Goal: Task Accomplishment & Management: Manage account settings

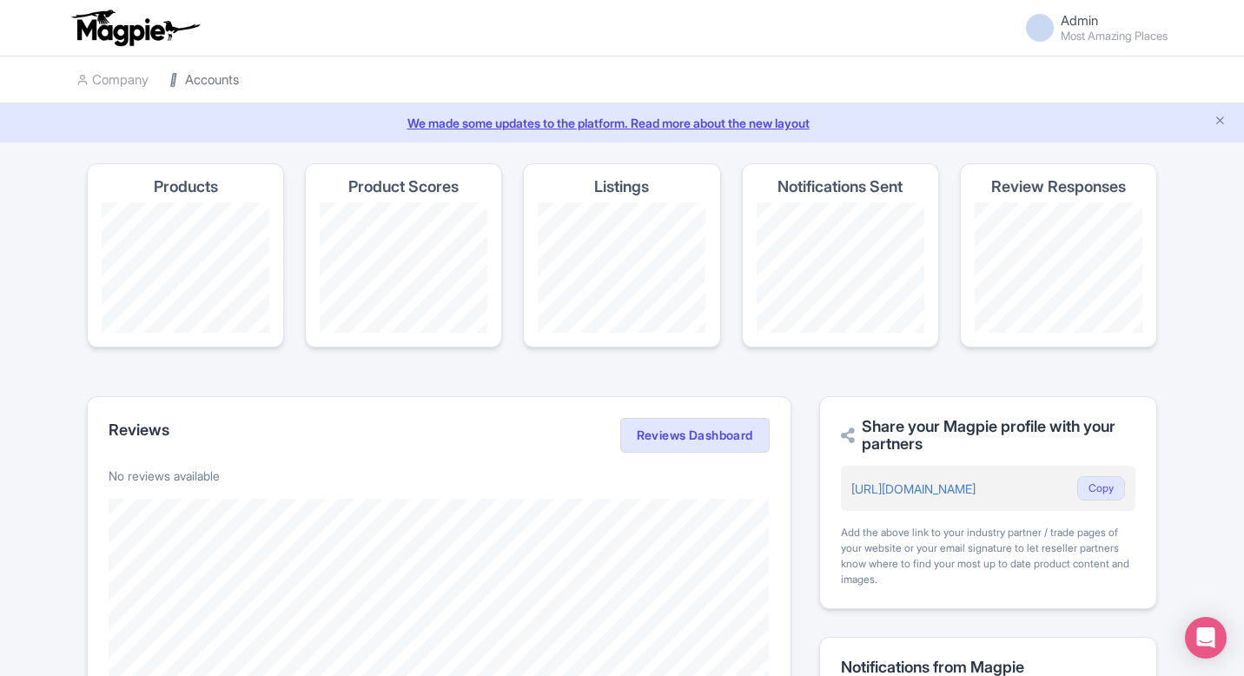
click at [235, 78] on link "Accounts" at bounding box center [203, 80] width 69 height 48
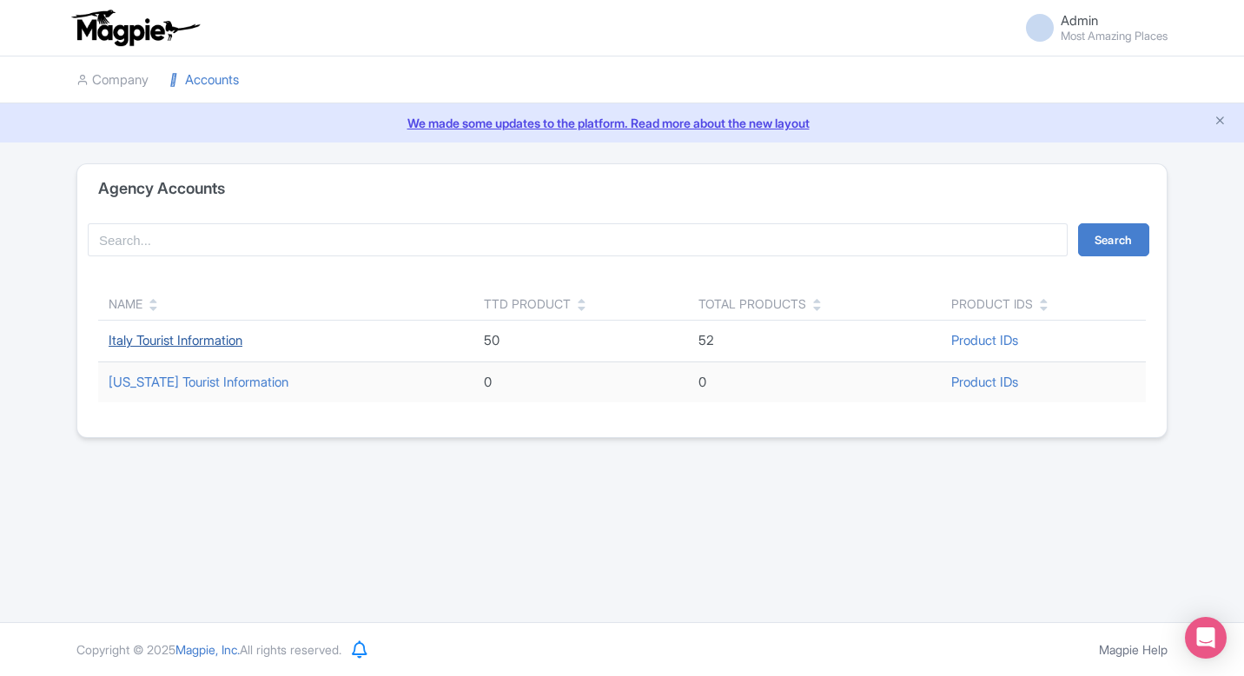
click at [182, 339] on link "Italy Tourist Information" at bounding box center [176, 340] width 134 height 17
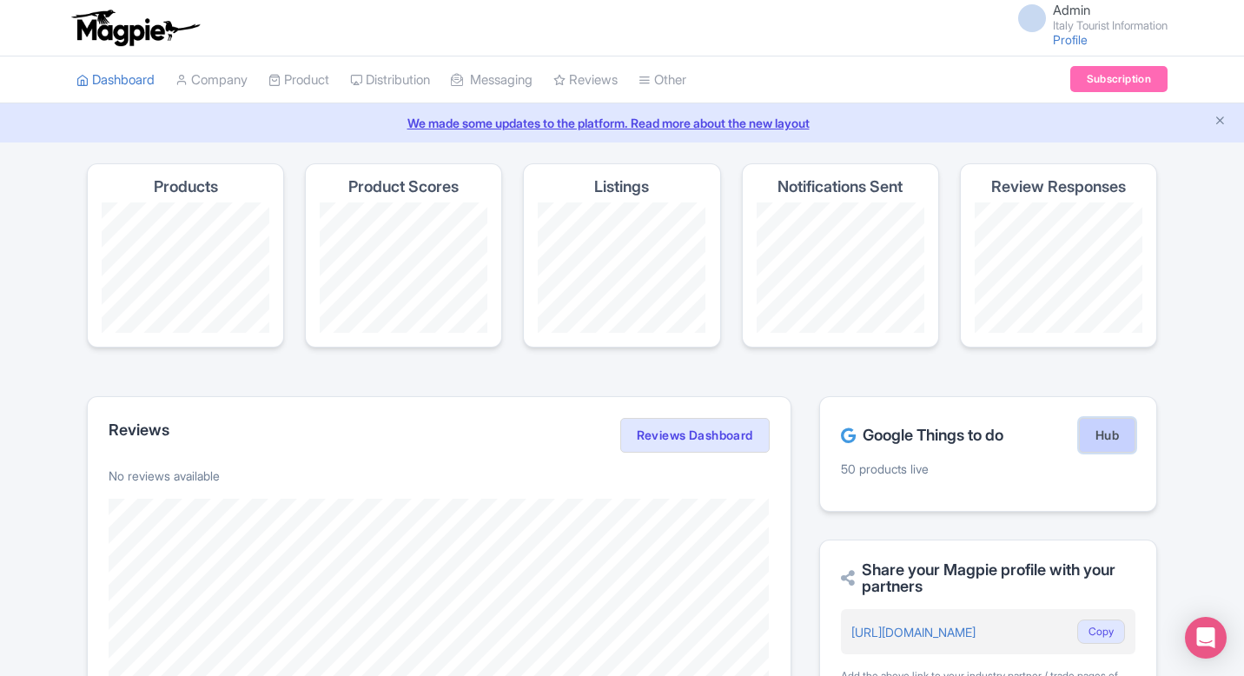
click at [1106, 436] on link "Hub" at bounding box center [1107, 435] width 56 height 35
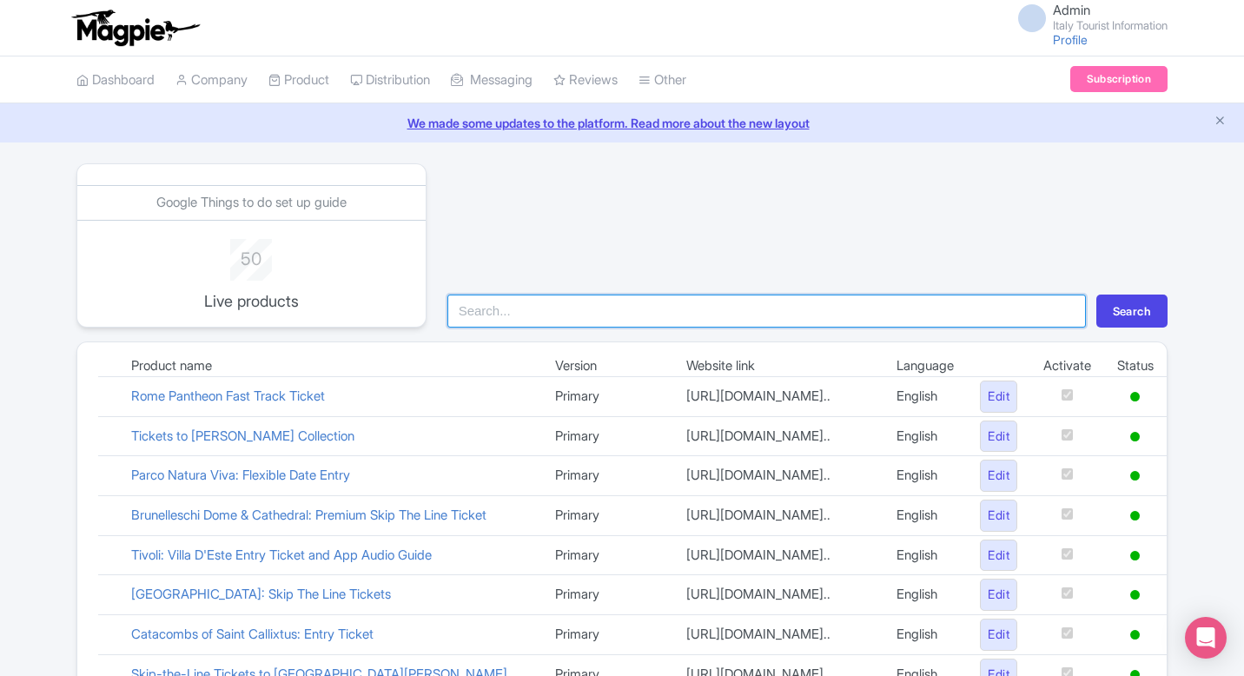
click at [807, 314] on input "search" at bounding box center [766, 310] width 638 height 33
type input "vat"
click at [1096, 294] on button "Search" at bounding box center [1131, 310] width 71 height 33
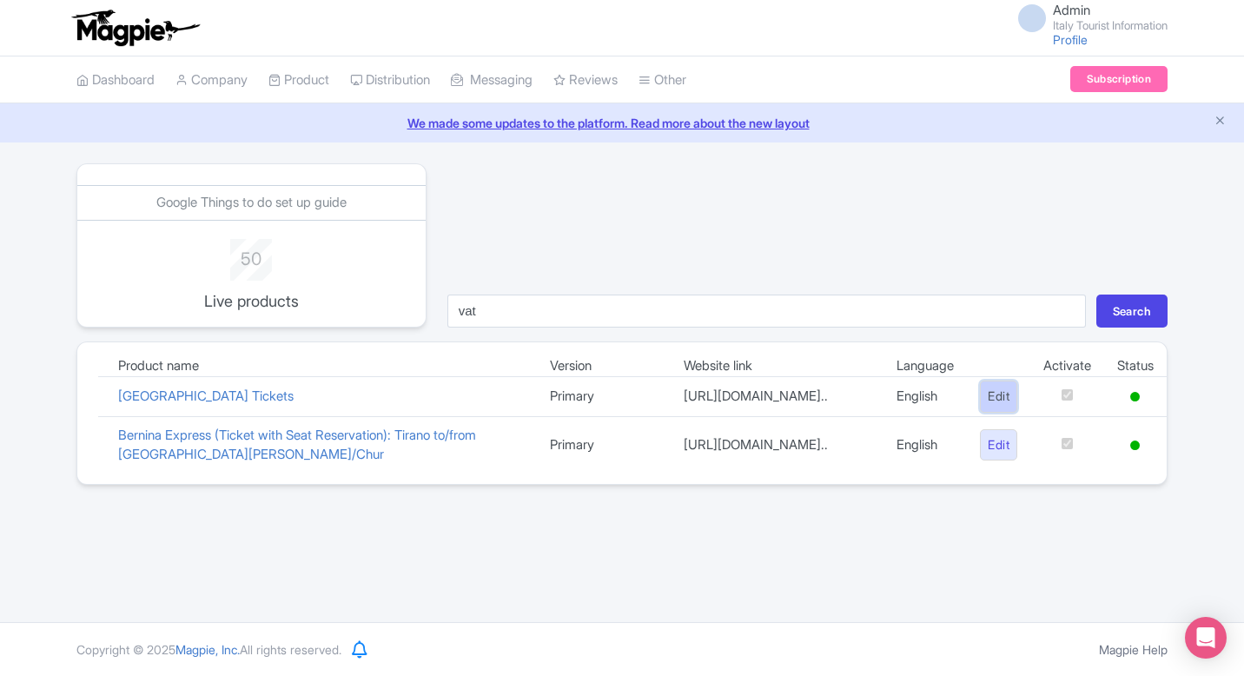
click at [1003, 394] on link "Edit" at bounding box center [998, 396] width 37 height 32
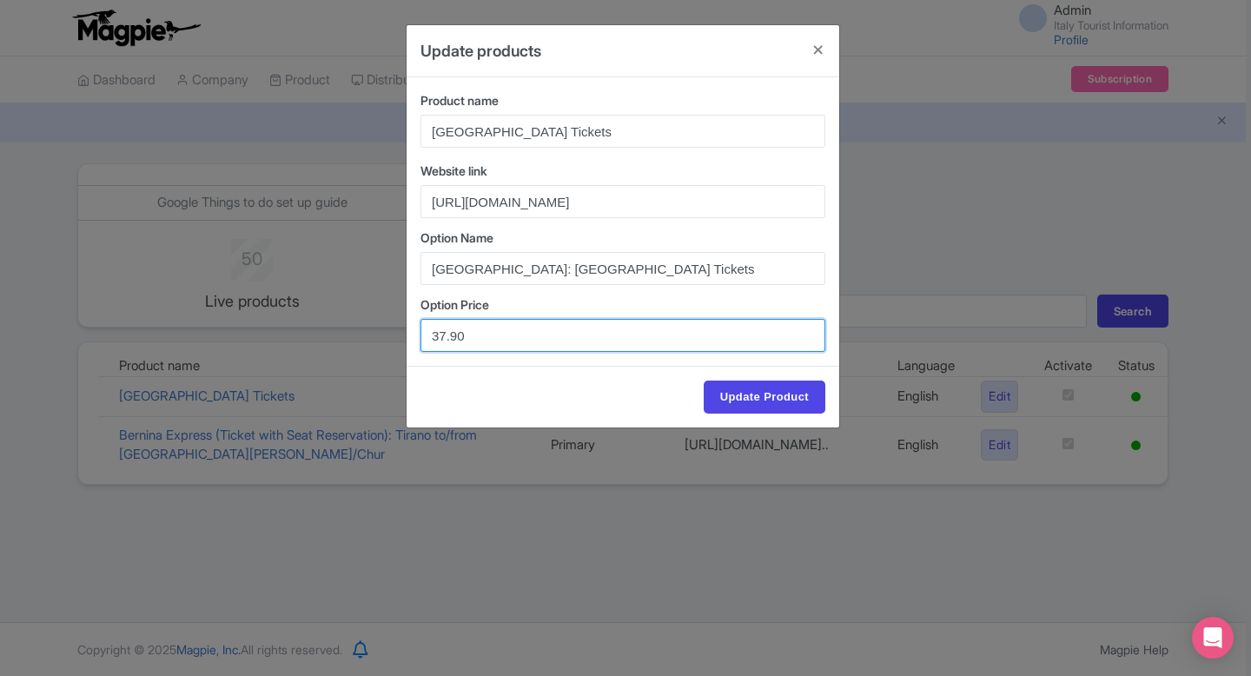
drag, startPoint x: 457, startPoint y: 338, endPoint x: 327, endPoint y: 338, distance: 129.4
click at [327, 338] on div "Update products Product name Vatican Museums & Sistine Chapel Tickets Website l…" at bounding box center [625, 338] width 1251 height 676
paste input "5"
type input "35.90"
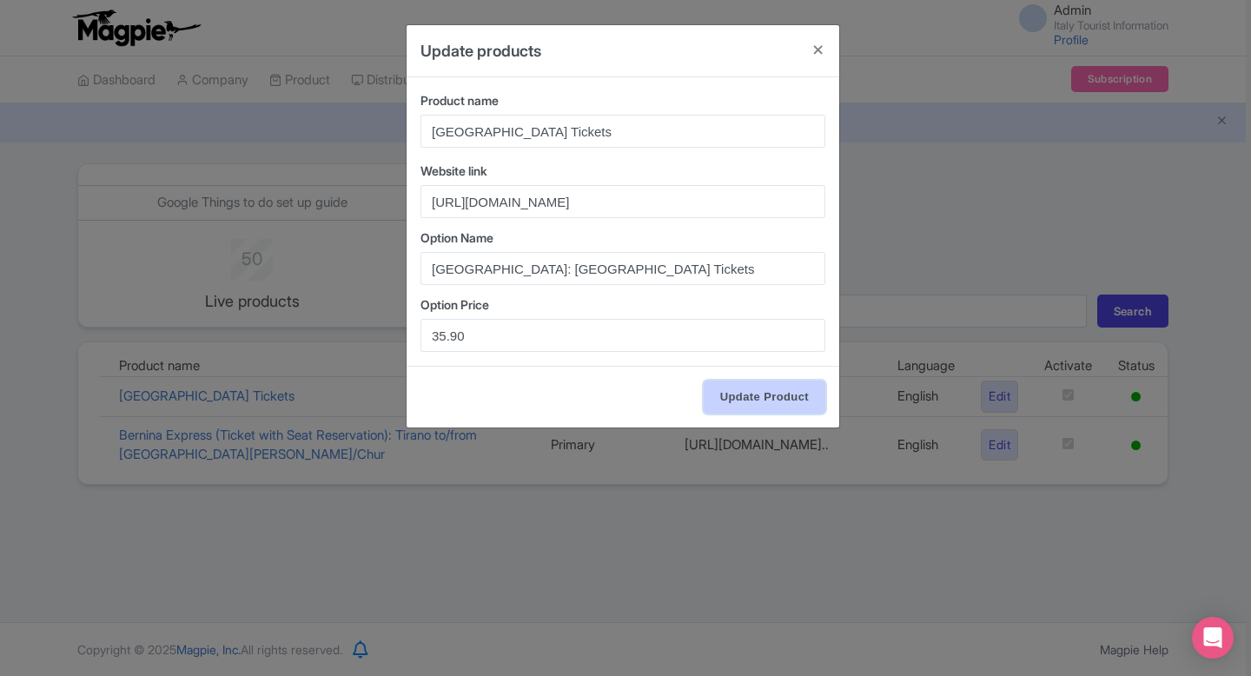
click at [763, 392] on input "Update Product" at bounding box center [764, 396] width 122 height 33
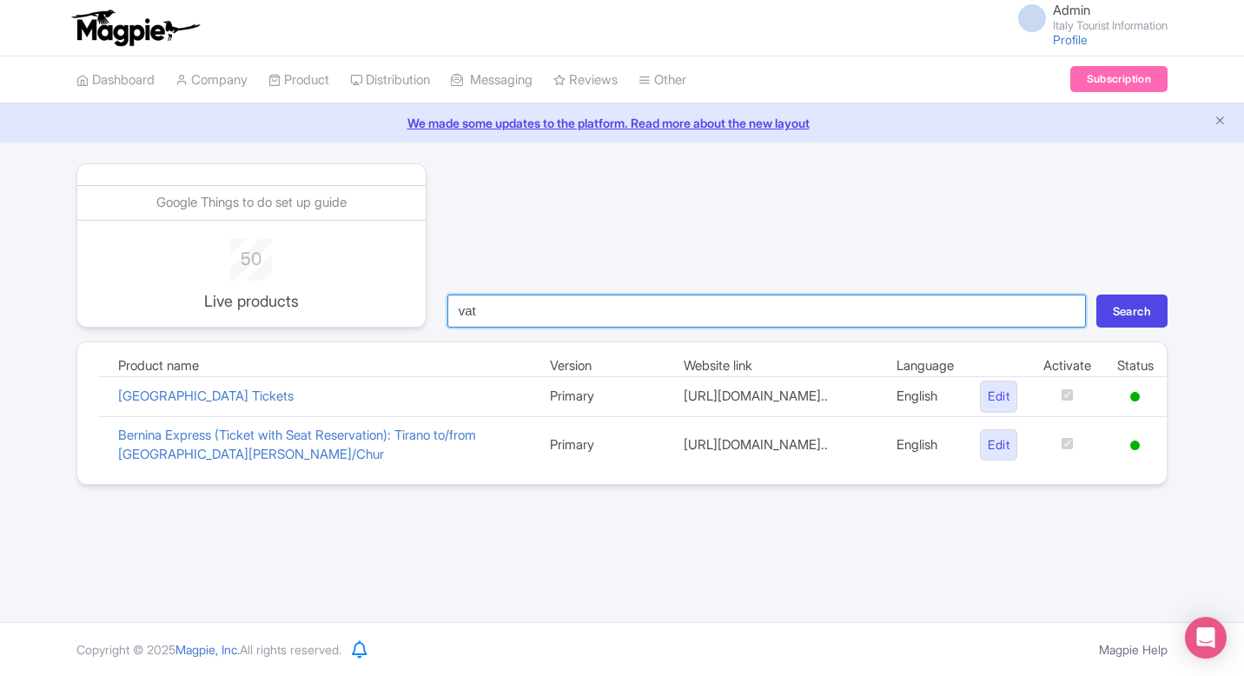
click at [712, 300] on input "vat" at bounding box center [766, 310] width 638 height 33
type input "bern"
click at [1096, 294] on button "Search" at bounding box center [1131, 310] width 71 height 33
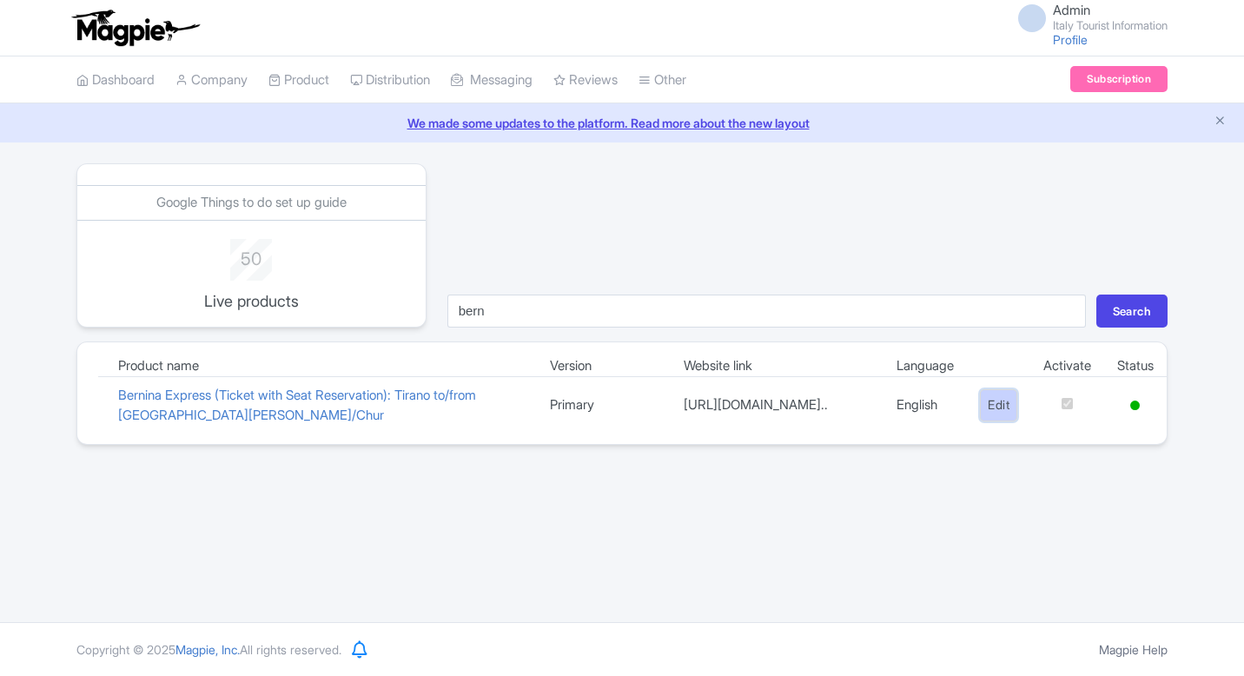
click at [984, 408] on link "Edit" at bounding box center [998, 405] width 37 height 32
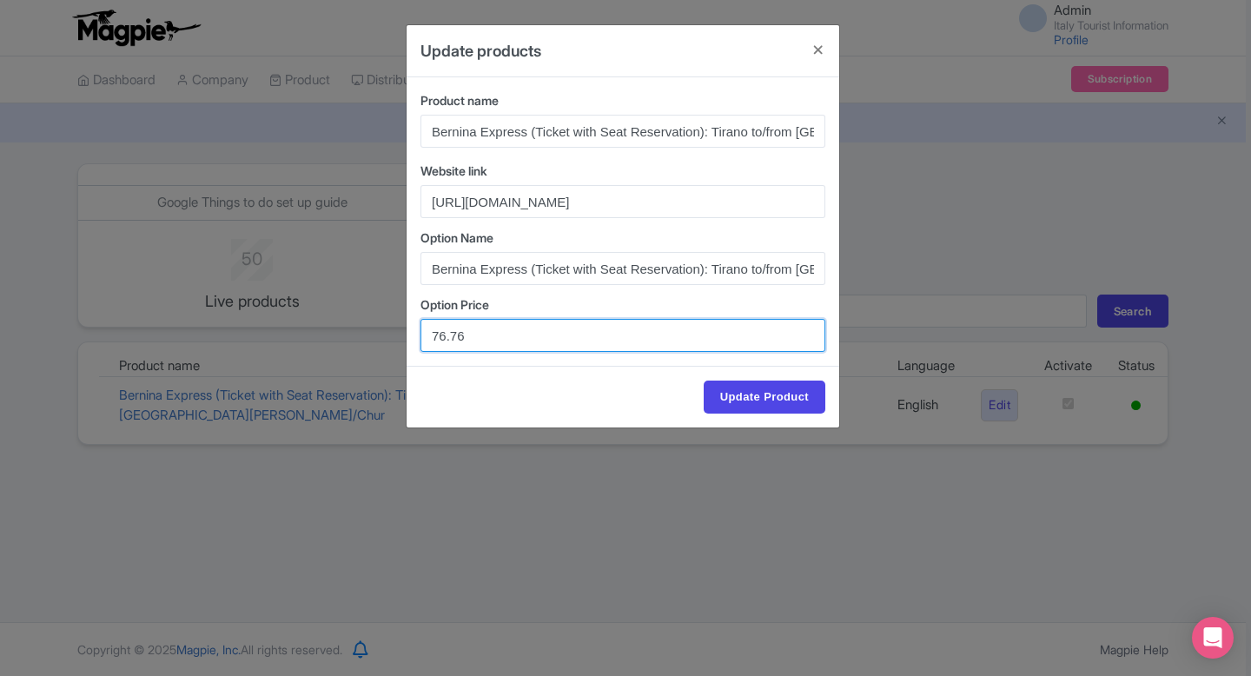
drag, startPoint x: 485, startPoint y: 342, endPoint x: 362, endPoint y: 342, distance: 122.4
click at [362, 342] on div "Update products Product name Bernina Express (Ticket with Seat Reservation): Ti…" at bounding box center [625, 338] width 1251 height 676
paste input "83"
type input "76.83"
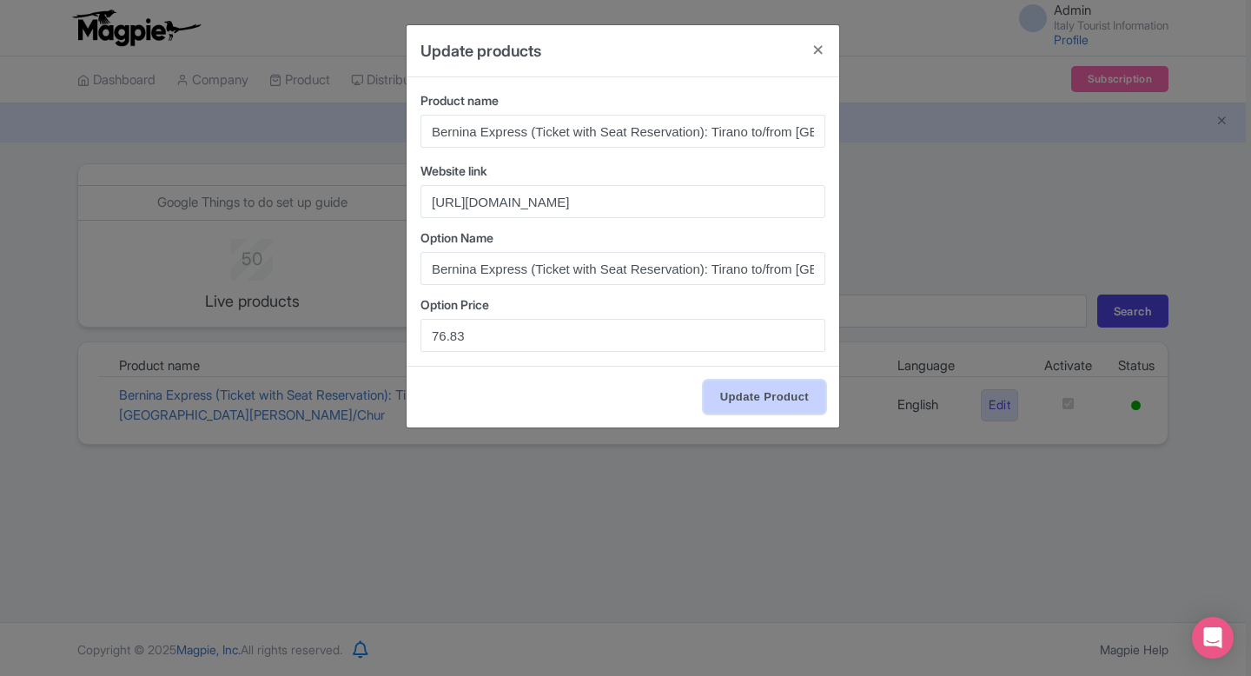
click at [741, 386] on input "Update Product" at bounding box center [764, 396] width 122 height 33
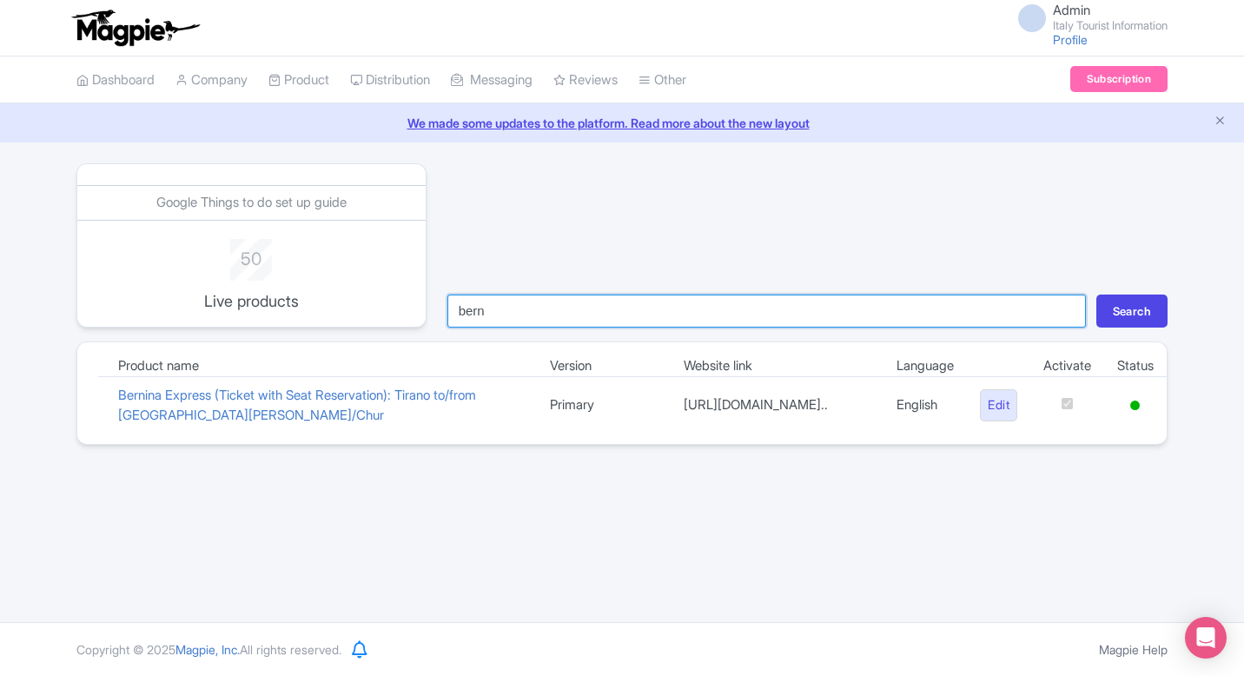
click at [584, 306] on input "bern" at bounding box center [766, 310] width 638 height 33
type input "bru"
click at [1096, 294] on button "Search" at bounding box center [1131, 310] width 71 height 33
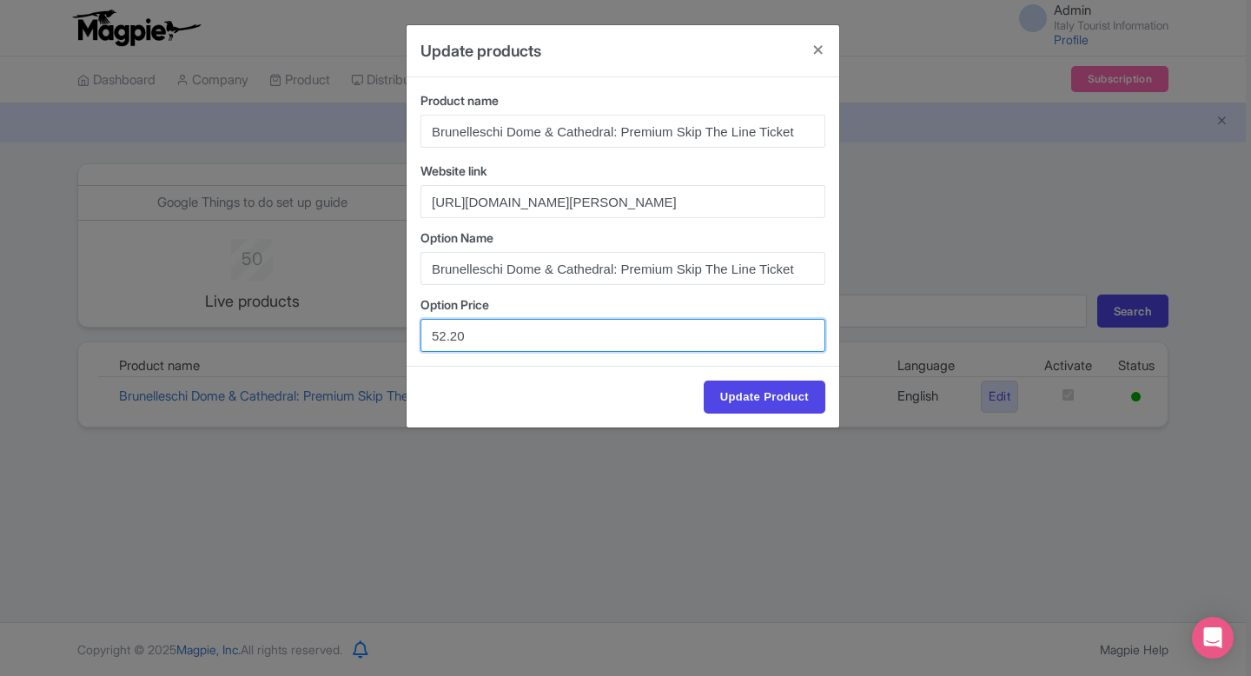
drag, startPoint x: 486, startPoint y: 340, endPoint x: 371, endPoint y: 340, distance: 115.5
click at [371, 340] on div "Update products Product name Brunelleschi Dome & Cathedral: Premium Skip The Li…" at bounding box center [625, 338] width 1251 height 676
paste input "0.4"
type input "50.40"
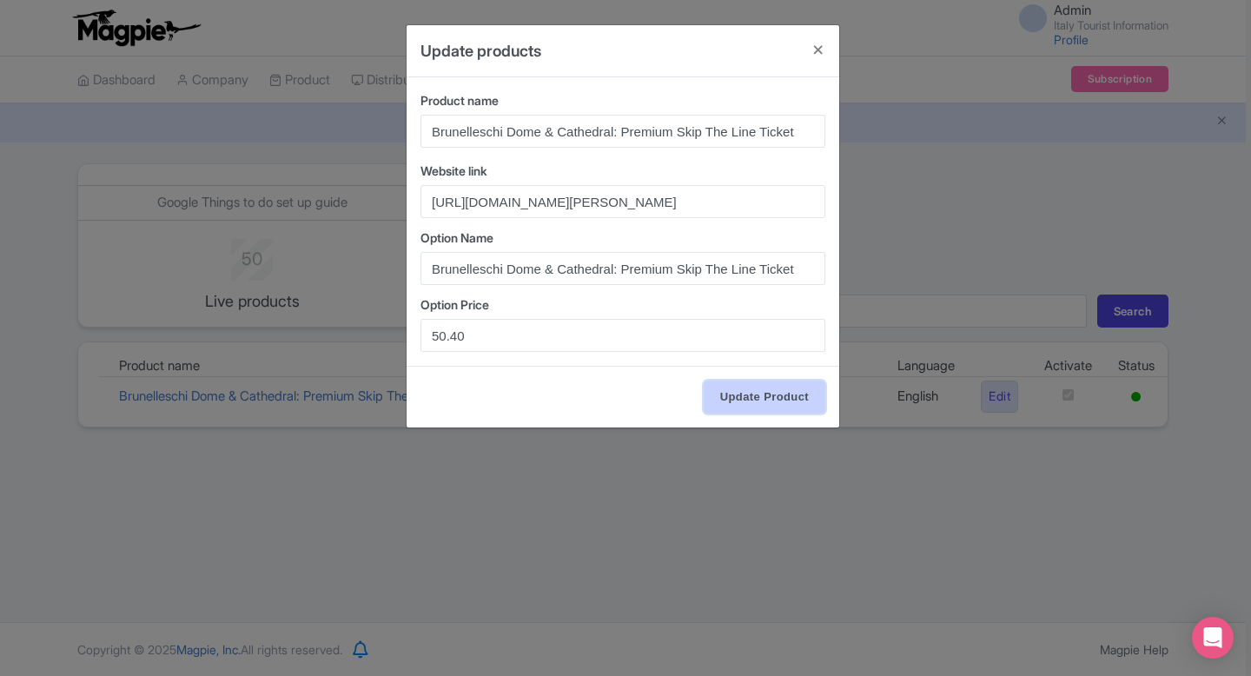
click at [788, 401] on input "Update Product" at bounding box center [764, 396] width 122 height 33
